Goal: Check status: Check status

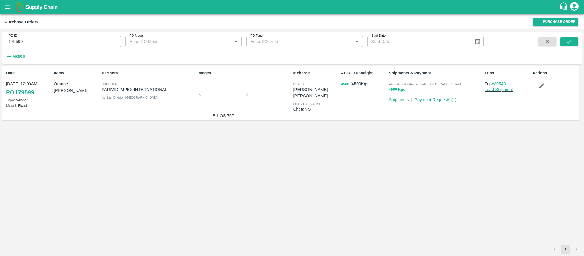
click at [64, 33] on div "PO ID 179599 PO ID" at bounding box center [60, 39] width 121 height 15
click at [63, 43] on input "179599" at bounding box center [63, 41] width 116 height 11
paste input "text"
type input "177084"
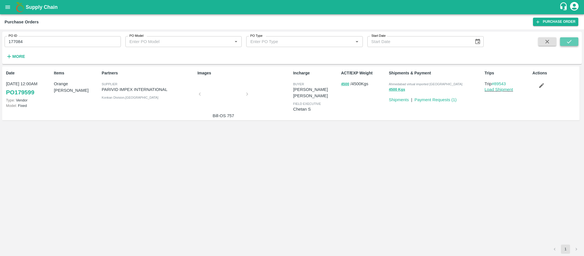
drag, startPoint x: 561, startPoint y: 44, endPoint x: 564, endPoint y: 44, distance: 3.5
click at [562, 44] on button "submit" at bounding box center [569, 41] width 18 height 9
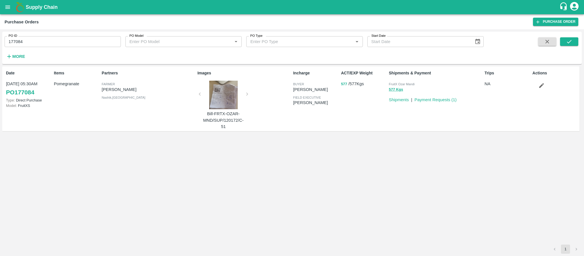
click at [344, 84] on button "577" at bounding box center [344, 84] width 6 height 7
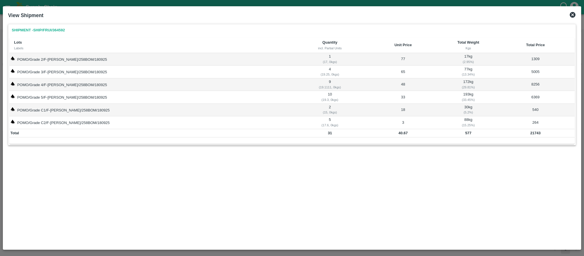
click at [574, 15] on icon at bounding box center [572, 15] width 6 height 6
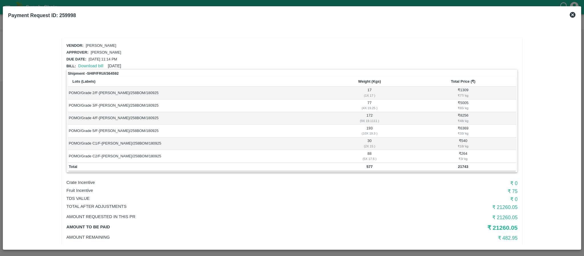
scroll to position [11, 0]
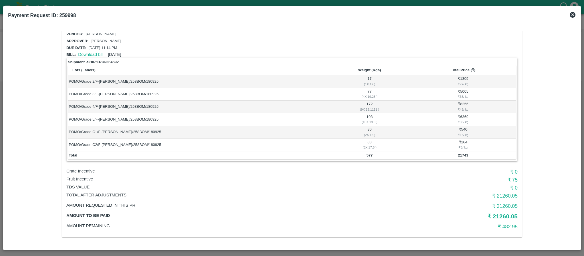
click at [84, 180] on p "Fruit Incentive" at bounding box center [216, 179] width 301 height 6
copy p "Fruit Incentive"
click at [444, 158] on td "21743" at bounding box center [463, 155] width 106 height 9
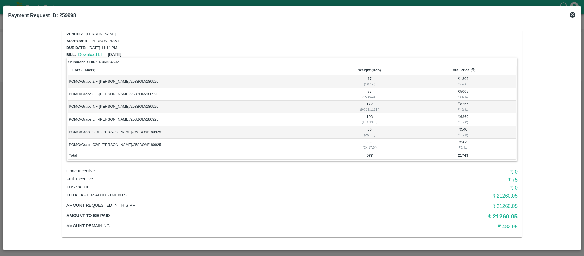
click at [510, 179] on h6 "₹ 75" at bounding box center [442, 180] width 150 height 8
click at [512, 179] on h6 "₹ 75" at bounding box center [442, 180] width 150 height 8
click at [513, 179] on h6 "₹ 75" at bounding box center [442, 180] width 150 height 8
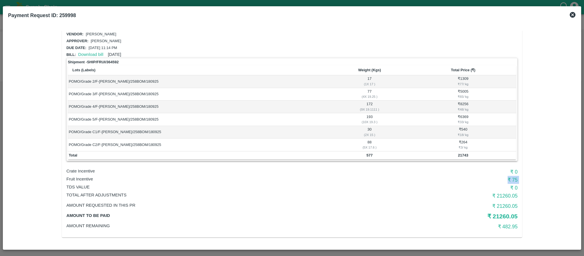
click at [514, 180] on h6 "₹ 75" at bounding box center [442, 180] width 150 height 8
drag, startPoint x: 252, startPoint y: 113, endPoint x: 218, endPoint y: 116, distance: 33.4
click at [252, 114] on td "POMO/Grade 5/F-[PERSON_NAME]/258BOM/180925" at bounding box center [198, 119] width 261 height 13
click at [576, 16] on div "Payment Request ID: 259998" at bounding box center [292, 15] width 572 height 13
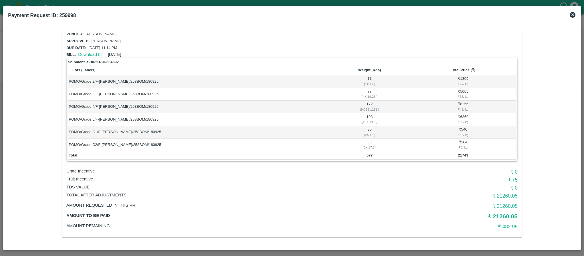
click at [570, 16] on icon at bounding box center [572, 15] width 6 height 6
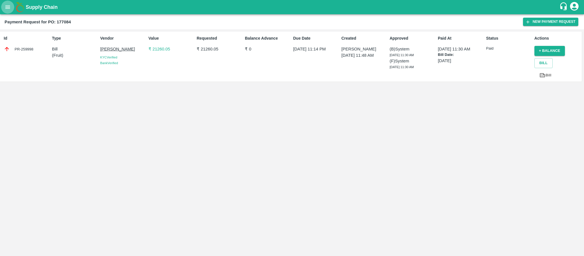
click at [5, 5] on icon "open drawer" at bounding box center [8, 7] width 6 height 6
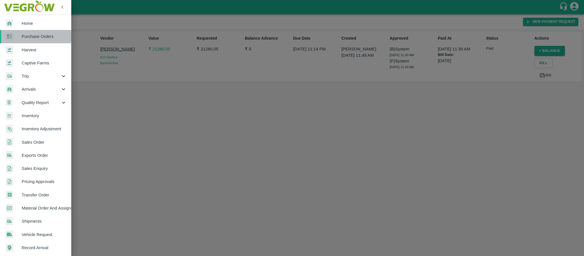
click at [35, 37] on span "Purchase Orders" at bounding box center [44, 36] width 45 height 6
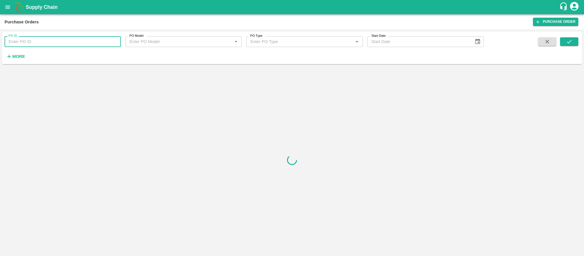
click at [33, 43] on input "PO ID" at bounding box center [63, 41] width 116 height 11
paste input "176969"
type input "176969"
click at [564, 45] on button "submit" at bounding box center [569, 41] width 18 height 9
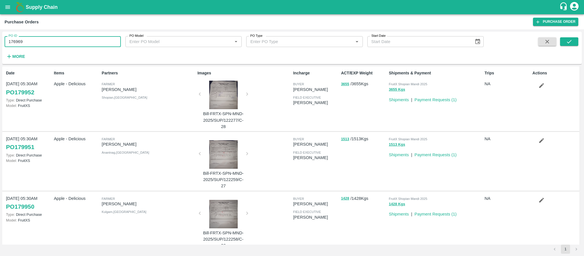
click at [29, 45] on input "176969" at bounding box center [63, 41] width 116 height 11
click at [20, 39] on input "PO ID" at bounding box center [63, 41] width 116 height 11
paste input "text"
type input "176969"
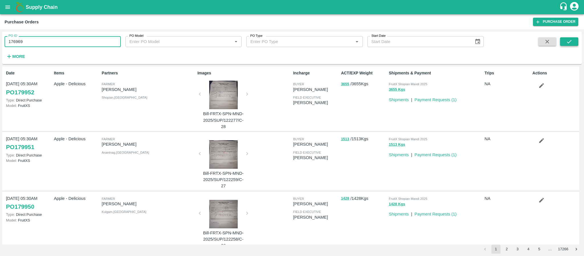
click at [568, 44] on icon "submit" at bounding box center [569, 41] width 6 height 6
click at [107, 90] on p "Aamir Hussain bhat" at bounding box center [148, 89] width 93 height 6
click at [574, 40] on button "submit" at bounding box center [569, 41] width 18 height 9
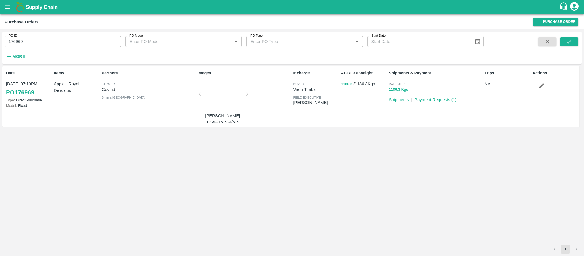
click at [105, 88] on p "Govind" at bounding box center [148, 89] width 93 height 6
copy p "Govind"
click at [113, 117] on div "Partners Farmer Govind Shimla , Himachal Pradesh" at bounding box center [147, 96] width 96 height 57
click at [219, 96] on div at bounding box center [223, 96] width 43 height 30
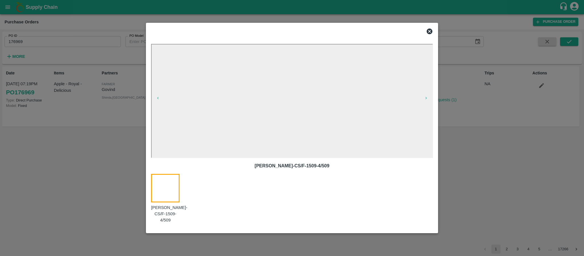
click at [93, 122] on div at bounding box center [292, 128] width 584 height 256
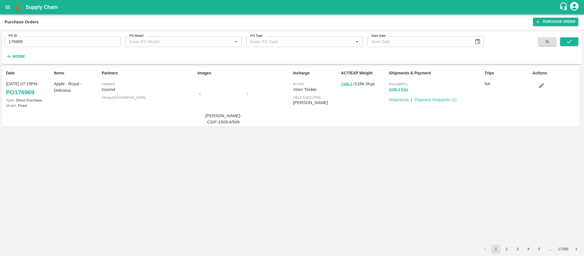
click at [387, 133] on div "Date 17 Sep, 07:19PM PO 176969 Type: Direct Purchase Model: Fixed Items Apple -…" at bounding box center [291, 155] width 579 height 178
click at [394, 83] on span "Rohru[APPL]" at bounding box center [398, 83] width 19 height 3
copy p "Rohru[APPL] 1186.3 Kgs"
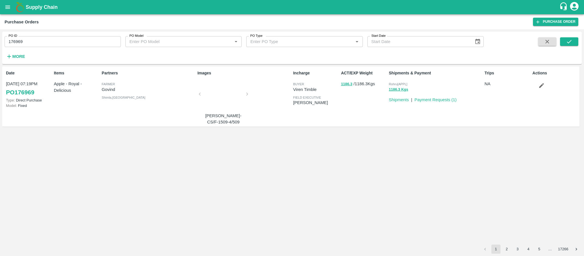
click at [29, 40] on input "176969" at bounding box center [63, 41] width 116 height 11
click at [384, 139] on div "Date 17 Sep, 07:19PM PO 176969 Type: Direct Purchase Model: Fixed Items Apple -…" at bounding box center [291, 155] width 579 height 178
click at [128, 138] on div "Date 17 Sep, 07:19PM PO 176969 Type: Direct Purchase Model: Fixed Items Apple -…" at bounding box center [291, 155] width 579 height 178
click at [70, 88] on p "Apple - Royal - Delicious" at bounding box center [77, 87] width 46 height 13
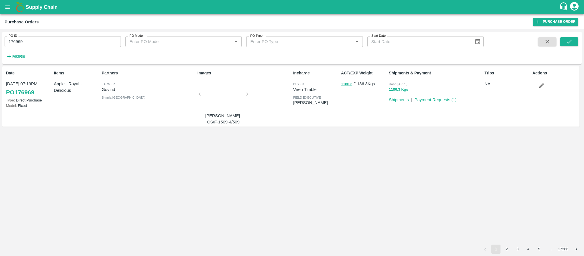
click at [70, 88] on p "Apple - Royal - Delicious" at bounding box center [77, 87] width 46 height 13
copy p "Apple - Royal - Delicious"
click at [301, 152] on div "Date 17 Sep, 07:19PM PO 176969 Type: Direct Purchase Model: Fixed Items Apple -…" at bounding box center [291, 155] width 579 height 178
click at [394, 87] on button "1186.3 Kgs" at bounding box center [398, 89] width 19 height 7
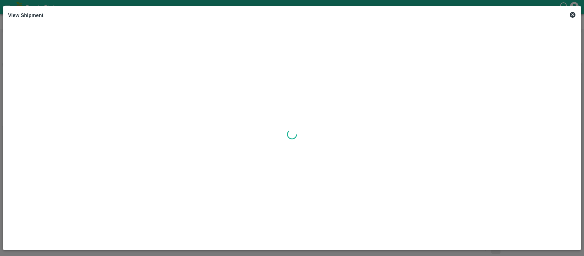
click at [570, 17] on icon at bounding box center [572, 14] width 7 height 7
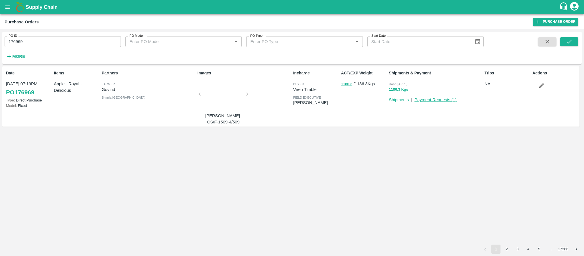
click at [427, 101] on link "Payment Requests ( 1 )" at bounding box center [435, 99] width 42 height 5
click at [394, 90] on button "1186.3 Kgs" at bounding box center [398, 89] width 19 height 7
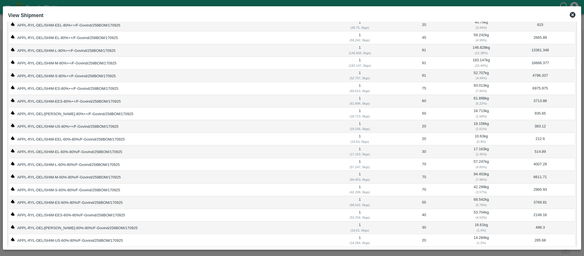
scroll to position [206, 0]
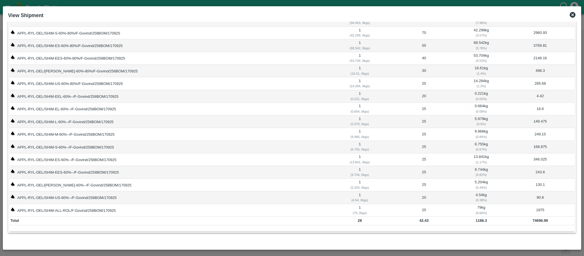
click at [475, 218] on b "1186.3" at bounding box center [480, 220] width 11 height 4
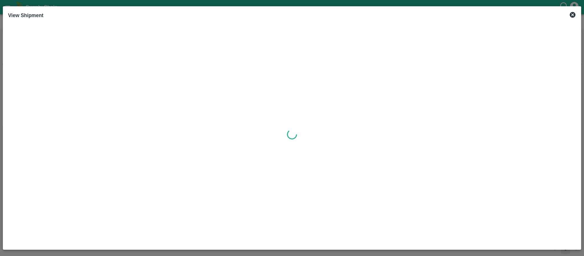
copy b "1186.3"
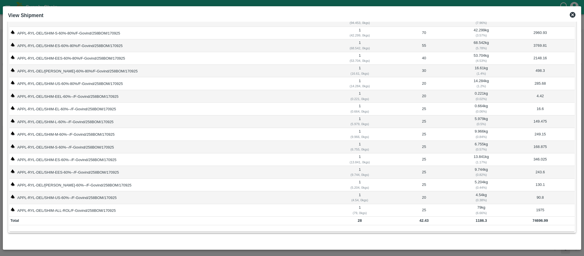
click at [477, 218] on b "1186.3" at bounding box center [480, 220] width 11 height 4
copy b "1186.3"
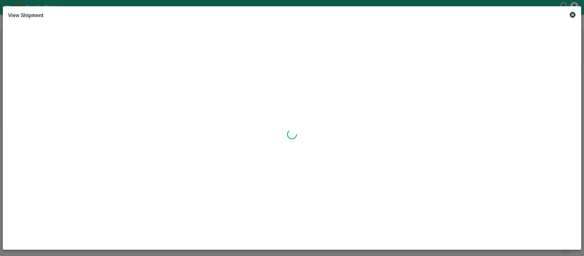
click at [532, 210] on div at bounding box center [292, 134] width 568 height 220
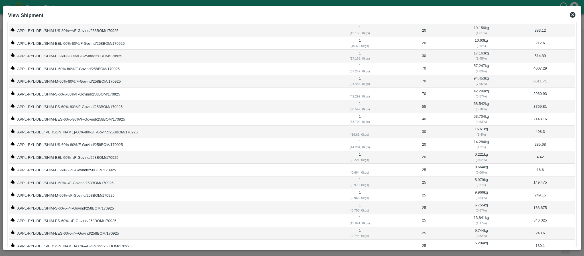
scroll to position [206, 0]
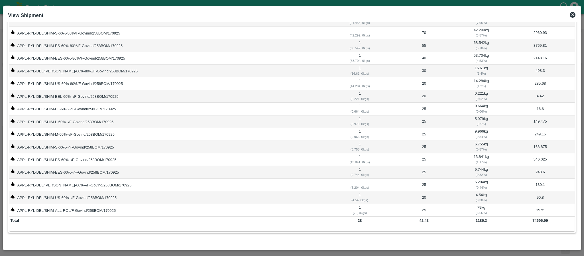
click at [532, 218] on b "74696.99" at bounding box center [539, 220] width 15 height 4
copy b "74696.99"
click at [469, 216] on td "1186.3" at bounding box center [480, 220] width 49 height 9
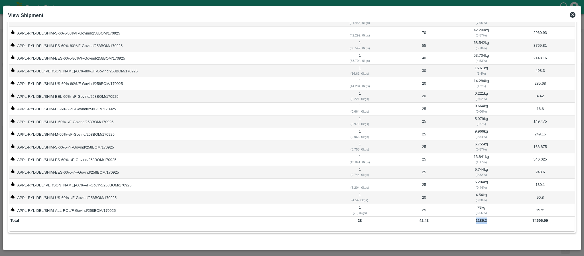
copy b "1186.3"
click at [228, 128] on td "APPL-RYL-DEL/SHIM-M-60%--/F-Govind/258BOM/170925" at bounding box center [168, 134] width 318 height 13
click at [61, 166] on td "APPL-RYL-DEL/SHIM-EES-60%--/F-Govind/258BOM/170925" at bounding box center [168, 172] width 318 height 13
click at [570, 16] on icon at bounding box center [572, 15] width 6 height 6
